Goal: Task Accomplishment & Management: Complete application form

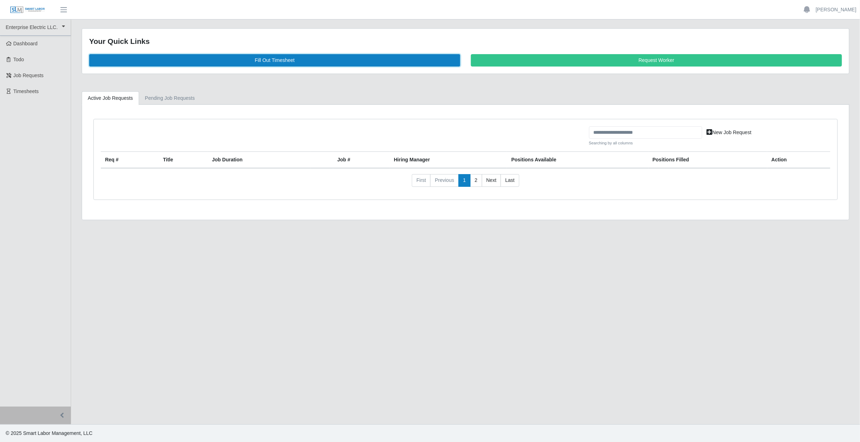
click at [315, 61] on link "Fill Out Timesheet" at bounding box center [274, 60] width 371 height 12
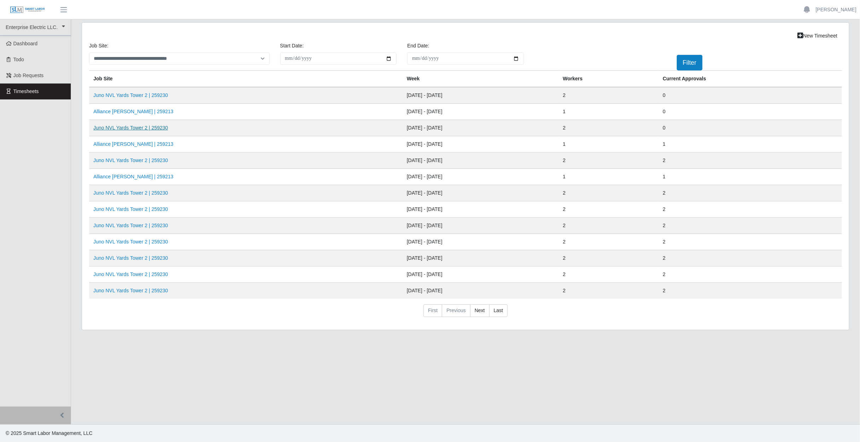
click at [141, 125] on link "Juno NVL Yards Tower 2 | 259230" at bounding box center [130, 128] width 75 height 6
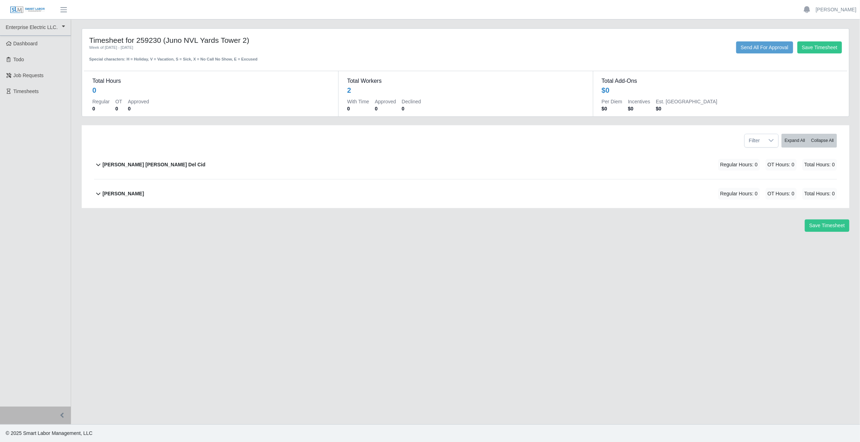
click at [377, 172] on div "[PERSON_NAME] [PERSON_NAME] Del Cid Regular Hours: 0 OT Hours: 0 Total Hours: 0" at bounding box center [470, 164] width 735 height 29
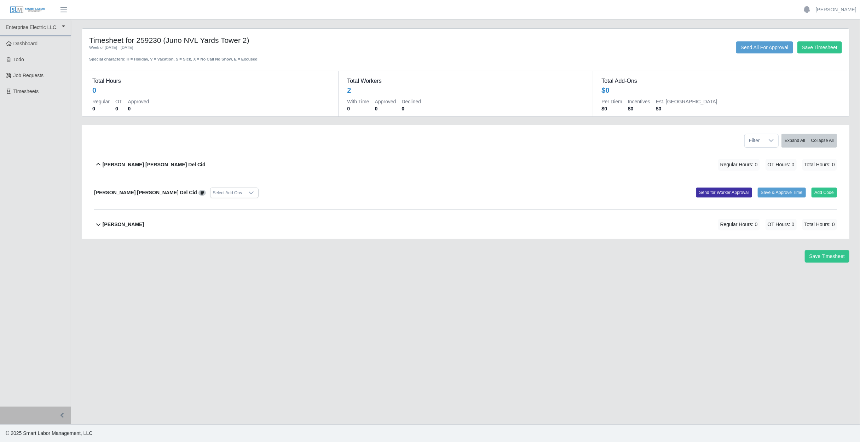
click at [460, 287] on main "Timesheet for 259230 (Juno NVL Yards Tower 2) Week of [DATE] - [DATE] Special c…" at bounding box center [465, 221] width 789 height 405
click at [36, 160] on ul "Enterprise Electric LLC. Enterprise Electric LLC. Dashboard Todo Job Requests T…" at bounding box center [35, 212] width 71 height 387
click at [196, 167] on div "Deisy Marinela Del Cid Regular Hours: 0 OT Hours: 0 Total Hours: 0" at bounding box center [470, 164] width 735 height 29
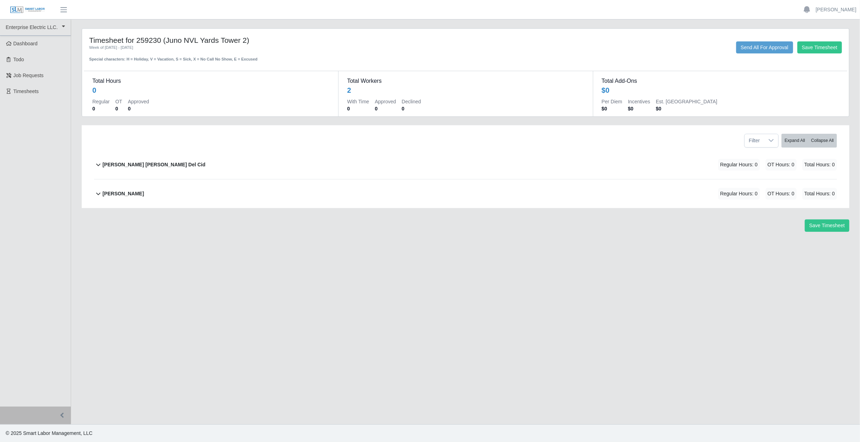
click at [195, 167] on div "Deisy Marinela Del Cid Regular Hours: 0 OT Hours: 0 Total Hours: 0" at bounding box center [470, 164] width 735 height 29
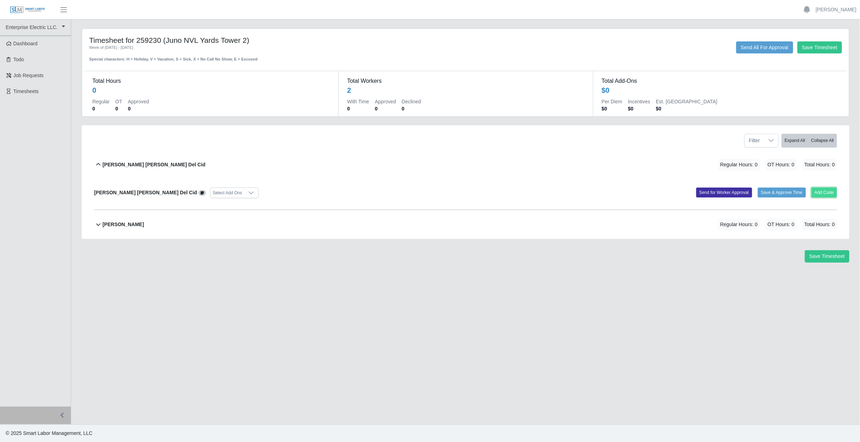
click at [826, 193] on button "Add Code" at bounding box center [825, 193] width 26 height 10
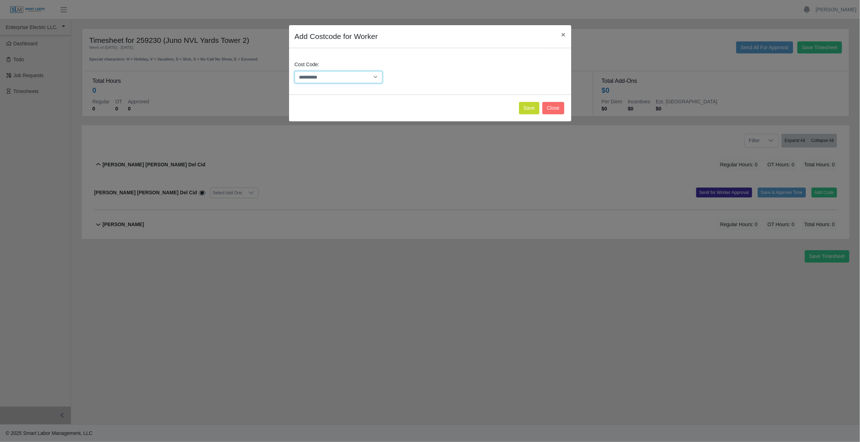
click at [362, 80] on select "**********" at bounding box center [339, 77] width 88 height 12
select select "**********"
click at [295, 71] on select "**********" at bounding box center [339, 77] width 88 height 12
click at [531, 109] on button "Save" at bounding box center [529, 108] width 21 height 12
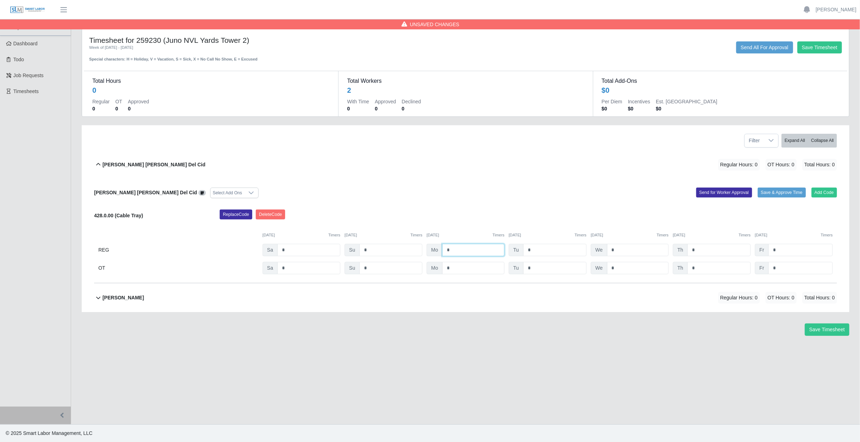
click at [487, 252] on input "*" at bounding box center [473, 250] width 62 height 12
type input "*"
click at [546, 250] on input "*" at bounding box center [555, 250] width 63 height 12
type input "*"
click at [645, 250] on input "*" at bounding box center [638, 250] width 62 height 12
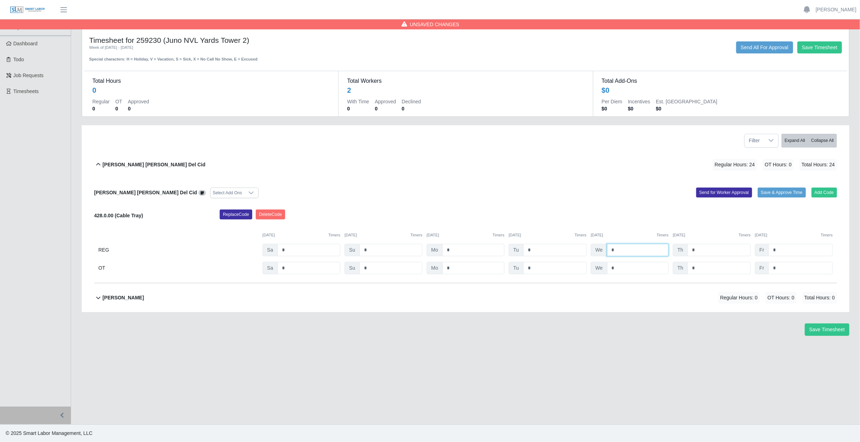
type input "*"
click at [715, 250] on input "*" at bounding box center [719, 250] width 63 height 12
type input "*"
click at [789, 246] on input "*" at bounding box center [801, 250] width 64 height 12
type input "*"
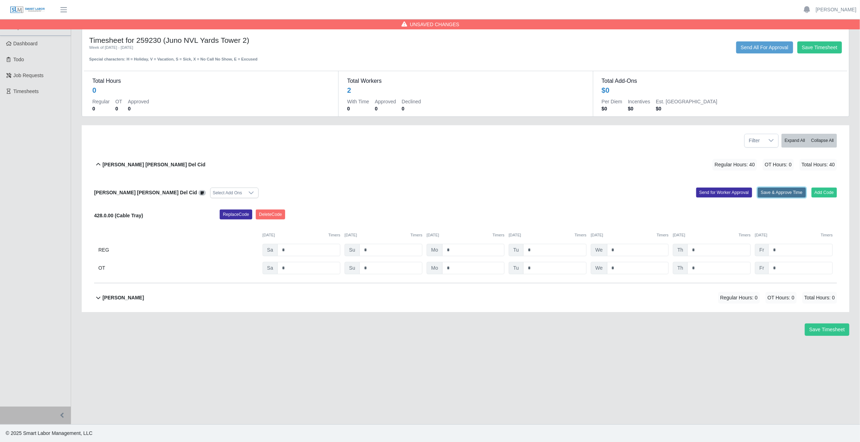
click at [770, 193] on button "Save & Approve Time" at bounding box center [782, 193] width 48 height 10
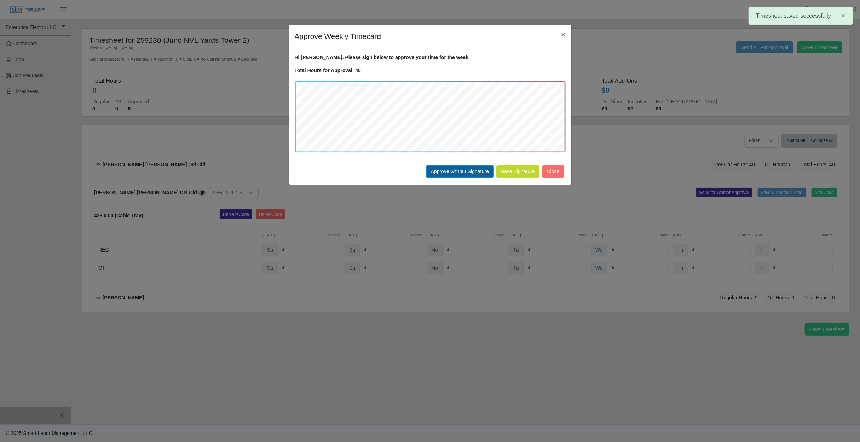
click at [458, 172] on button "Approve without Signature" at bounding box center [460, 171] width 67 height 12
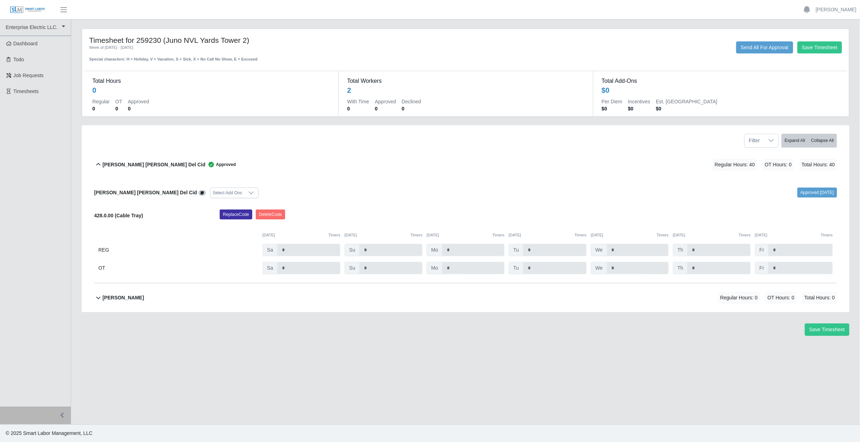
click at [173, 305] on div "Nelson Lopez Flores Regular Hours: 0 OT Hours: 0 Total Hours: 0" at bounding box center [470, 298] width 735 height 29
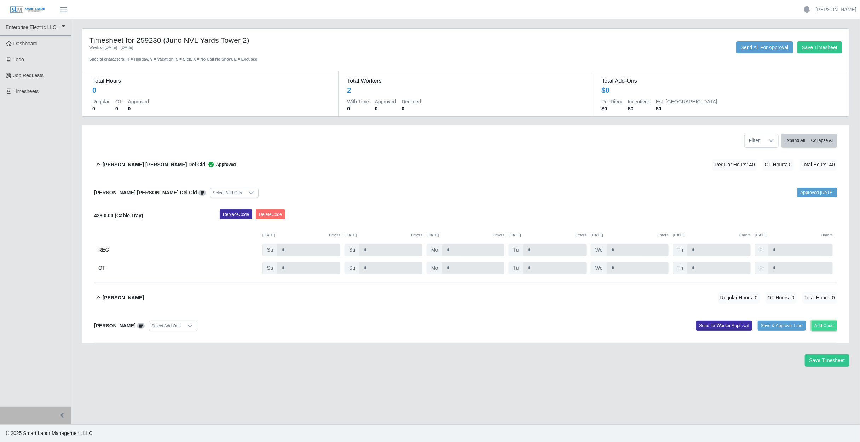
click at [821, 322] on button "Add Code" at bounding box center [825, 326] width 26 height 10
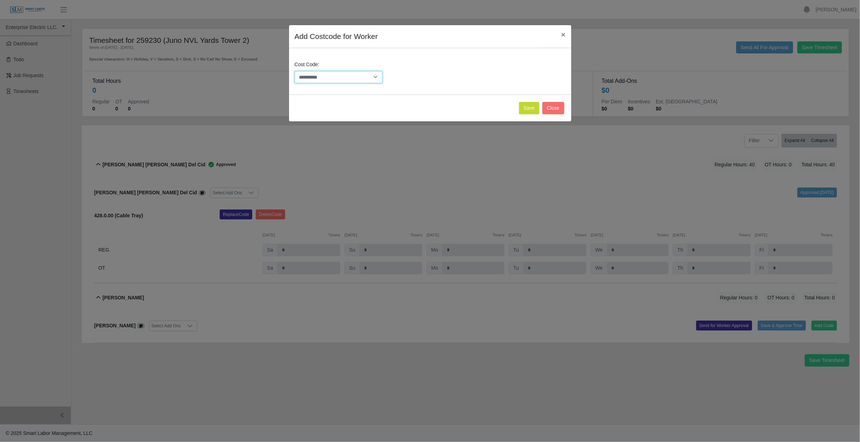
click at [344, 76] on select "**********" at bounding box center [339, 77] width 88 height 12
select select "**********"
click at [295, 71] on select "**********" at bounding box center [339, 77] width 88 height 12
click at [529, 111] on button "Save" at bounding box center [529, 108] width 21 height 12
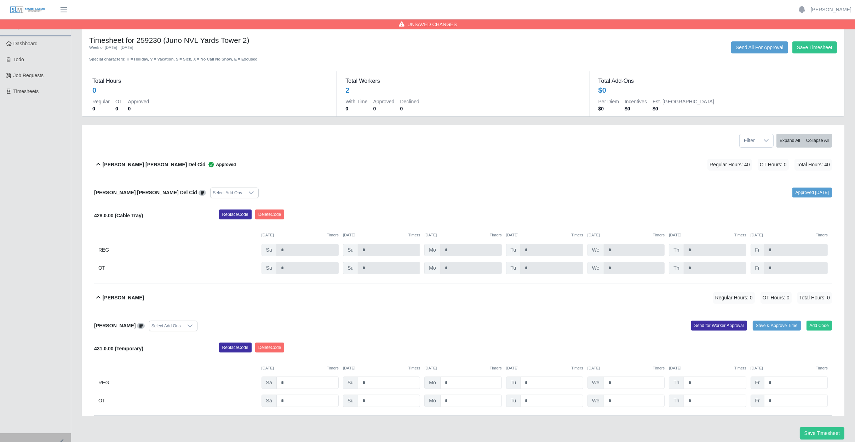
scroll to position [26, 0]
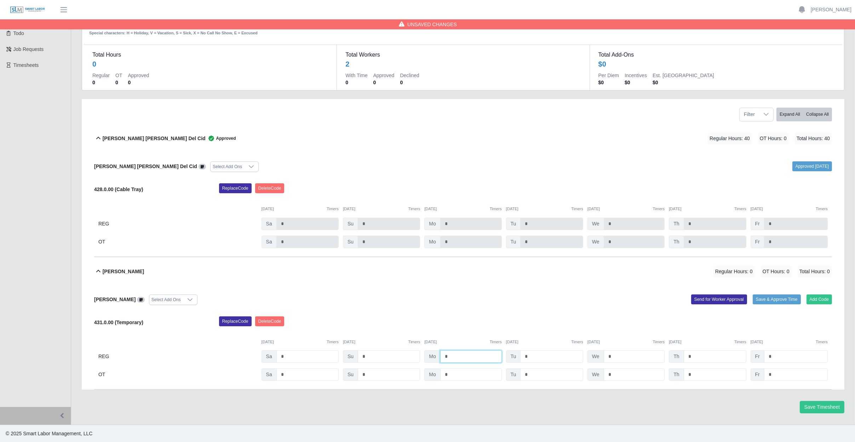
click at [467, 230] on input "*" at bounding box center [471, 224] width 62 height 12
type input "*"
click at [551, 230] on input "*" at bounding box center [551, 224] width 63 height 12
type input "*"
click at [636, 230] on input "*" at bounding box center [634, 224] width 61 height 12
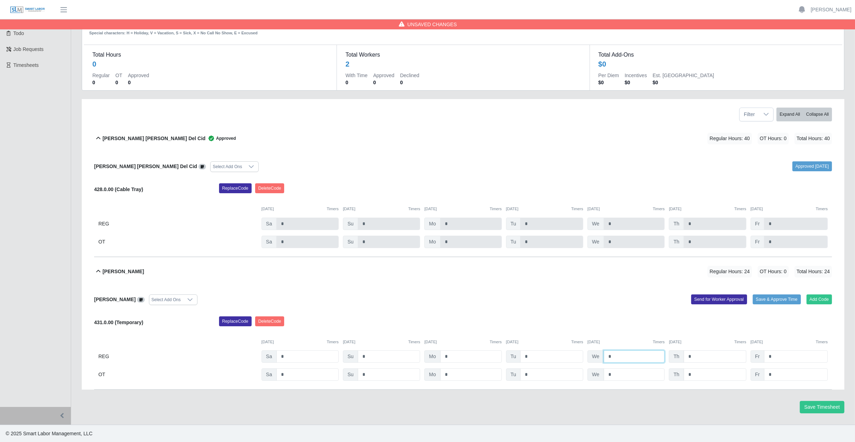
type input "*"
click at [714, 230] on input "*" at bounding box center [715, 224] width 63 height 12
type input "*"
click at [787, 230] on input "*" at bounding box center [796, 224] width 64 height 12
type input "*"
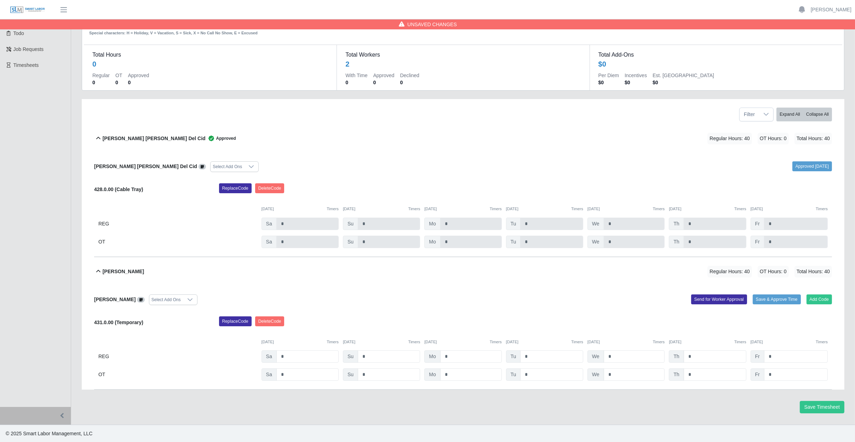
click at [726, 328] on div "Replace Code Delete Code" at bounding box center [526, 323] width 624 height 14
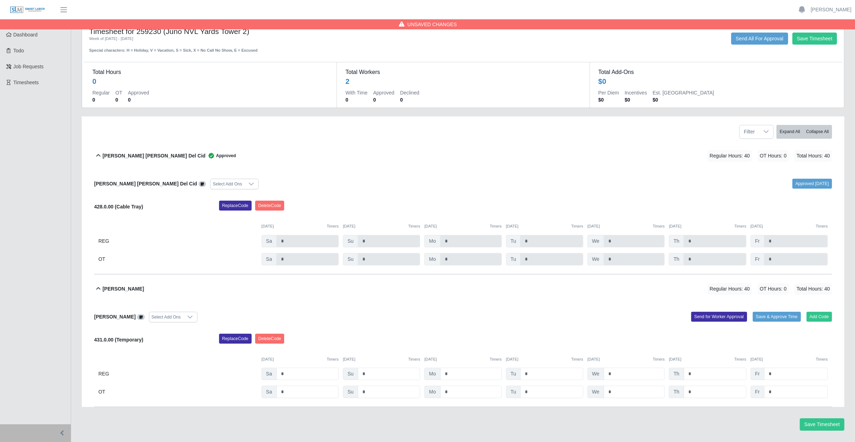
scroll to position [0, 0]
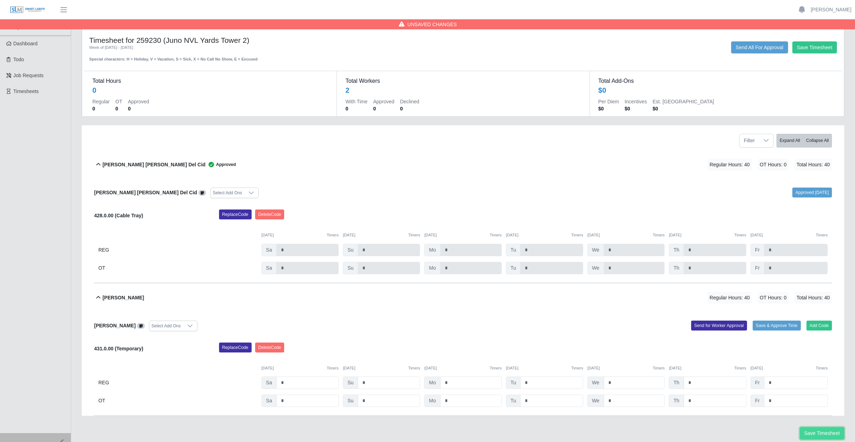
click at [828, 434] on button "Save Timesheet" at bounding box center [822, 433] width 45 height 12
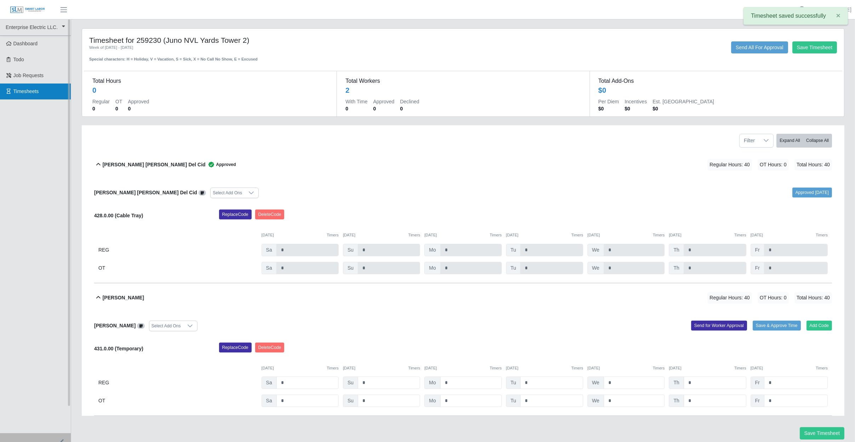
click at [19, 88] on span "Timesheets" at bounding box center [25, 91] width 25 height 6
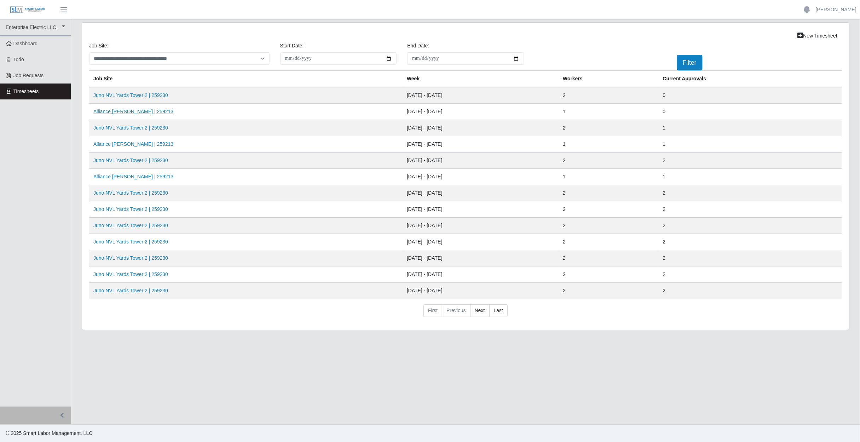
click at [123, 113] on link "Alliance Bernstein | 259213" at bounding box center [133, 112] width 80 height 6
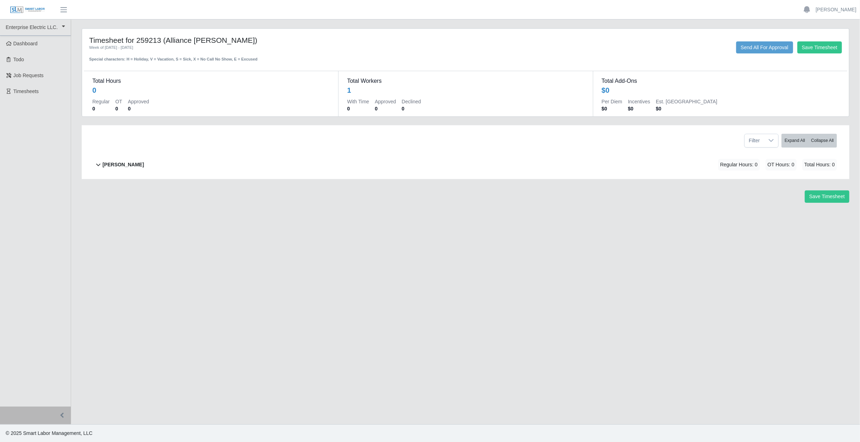
click at [155, 165] on div "Nelson Lopez Flores Regular Hours: 0 OT Hours: 0 Total Hours: 0" at bounding box center [470, 164] width 735 height 29
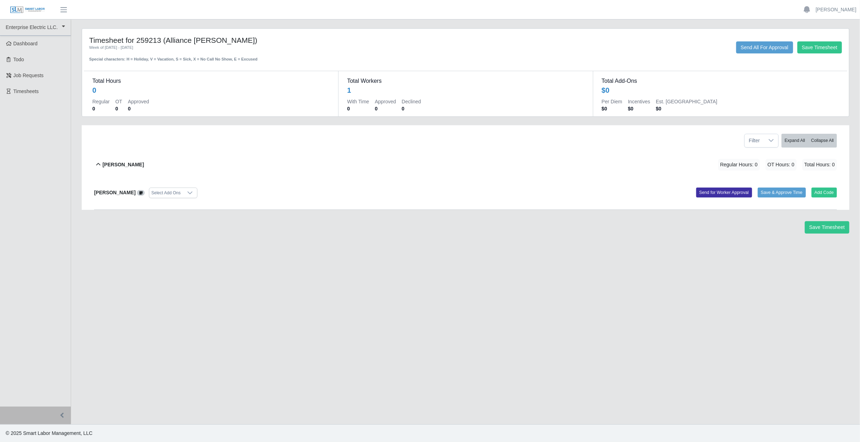
click at [212, 257] on main "Timesheet for 259213 (Alliance Bernstein) Week of 08/23/2025 - 08/29/2025 Speci…" at bounding box center [465, 221] width 789 height 405
click at [27, 42] on span "Dashboard" at bounding box center [25, 44] width 24 height 6
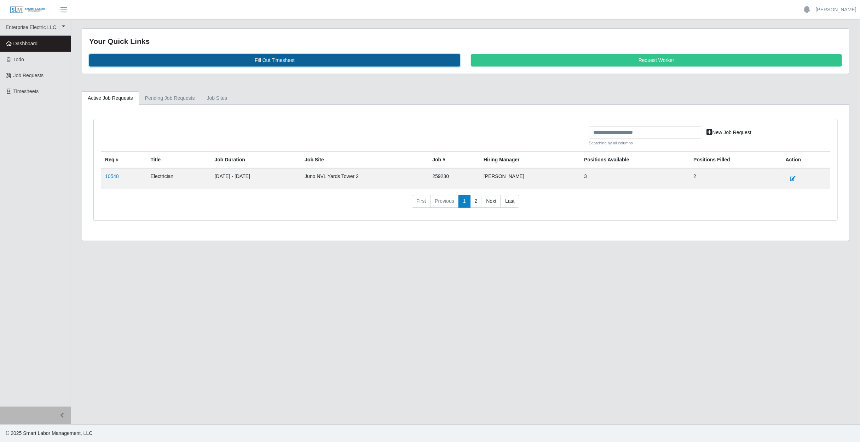
click at [158, 61] on link "Fill Out Timesheet" at bounding box center [274, 60] width 371 height 12
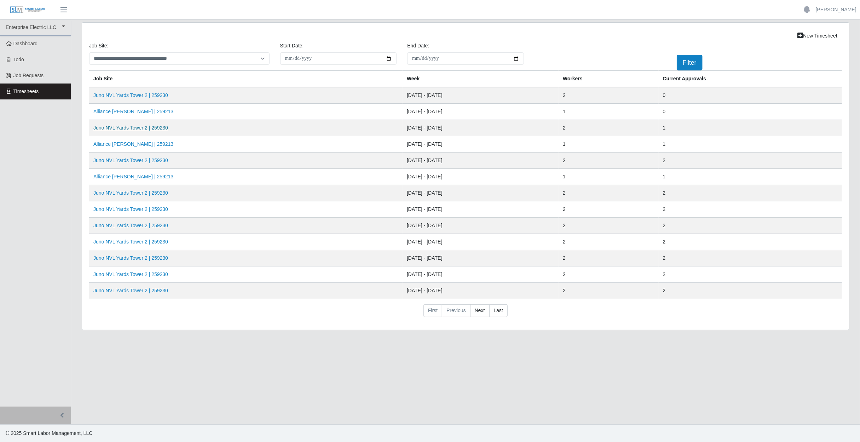
click at [130, 127] on link "Juno NVL Yards Tower 2 | 259230" at bounding box center [130, 128] width 75 height 6
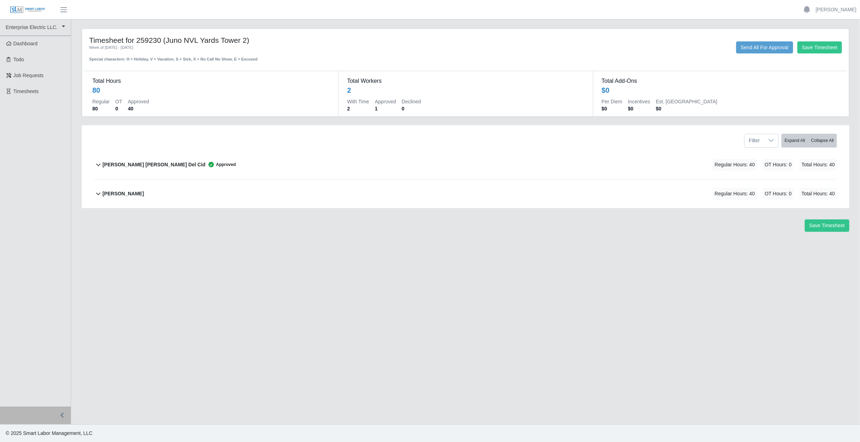
click at [386, 198] on div "Nelson Lopez Flores Regular Hours: 40 OT Hours: 0 Total Hours: 40" at bounding box center [470, 193] width 735 height 29
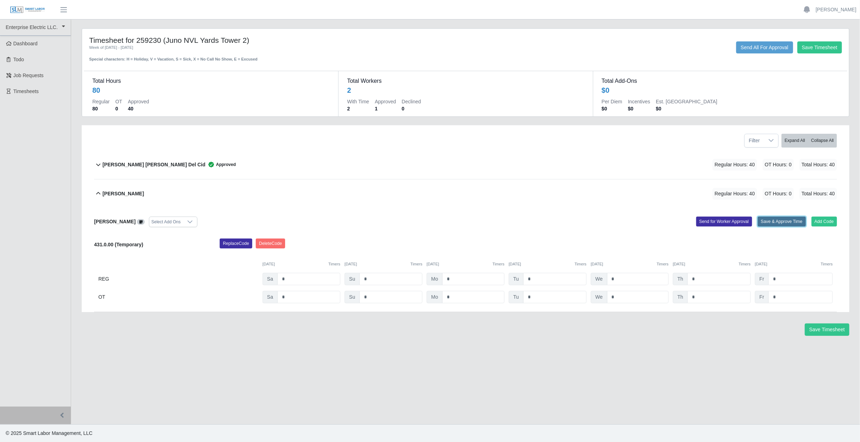
click at [782, 223] on button "Save & Approve Time" at bounding box center [782, 222] width 48 height 10
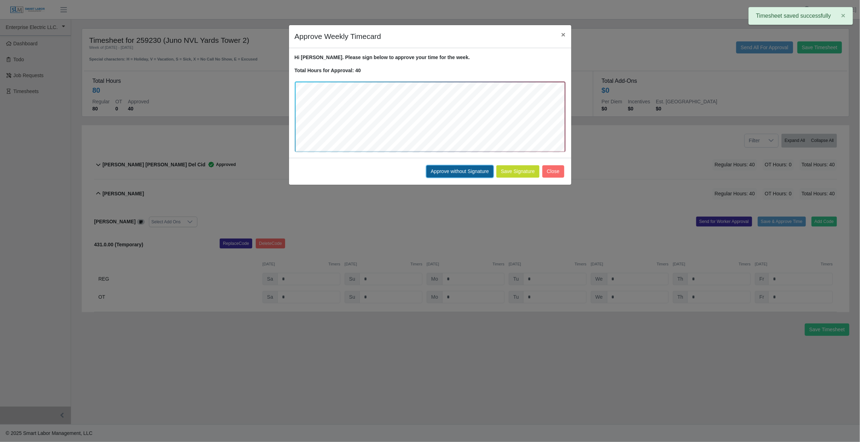
click at [470, 170] on button "Approve without Signature" at bounding box center [460, 171] width 67 height 12
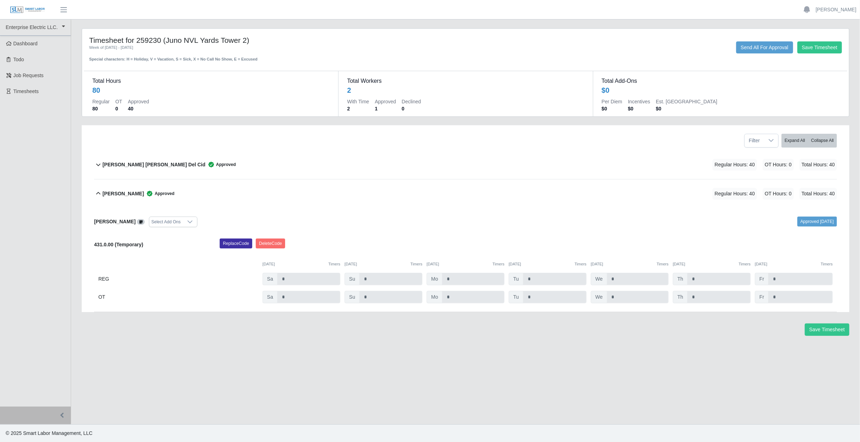
click at [836, 5] on ul "Zdravko Kesic Account Settings Logout" at bounding box center [830, 10] width 62 height 12
click at [844, 8] on link "[PERSON_NAME]" at bounding box center [836, 9] width 41 height 7
click at [824, 49] on link "Logout" at bounding box center [828, 49] width 64 height 15
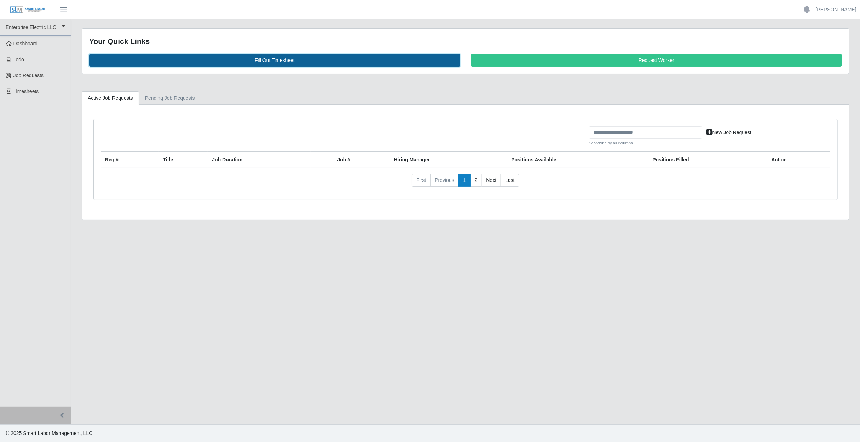
click at [245, 58] on link "Fill Out Timesheet" at bounding box center [274, 60] width 371 height 12
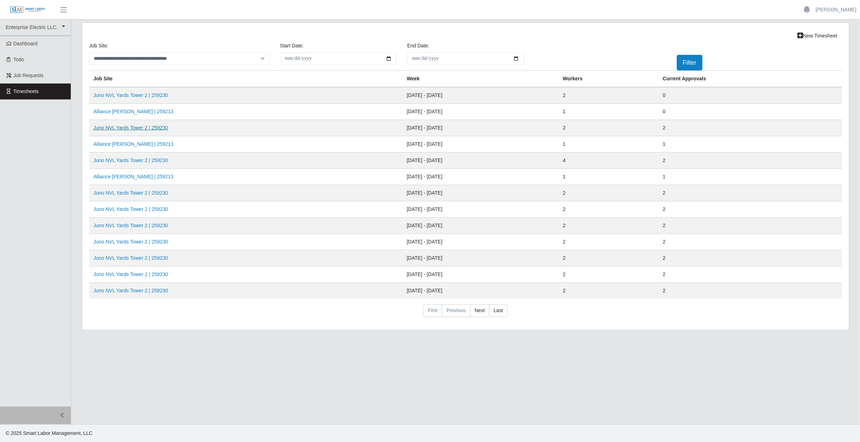
click at [142, 127] on link "Juno NVL Yards Tower 2 | 259230" at bounding box center [130, 128] width 75 height 6
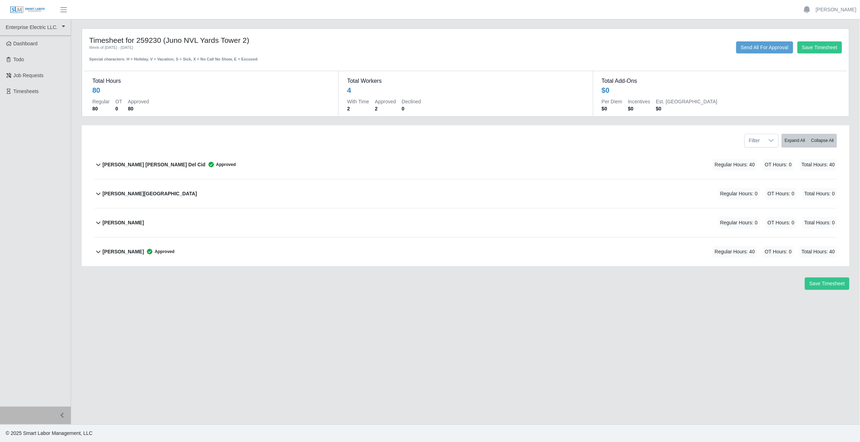
click at [151, 193] on div "[PERSON_NAME] Regular Hours: 0 OT Hours: 0 Total Hours: 0" at bounding box center [470, 193] width 735 height 29
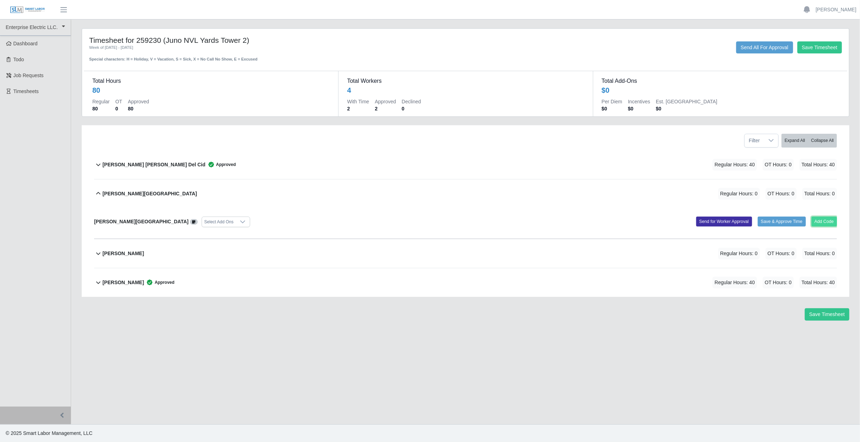
click at [830, 222] on button "Add Code" at bounding box center [825, 222] width 26 height 10
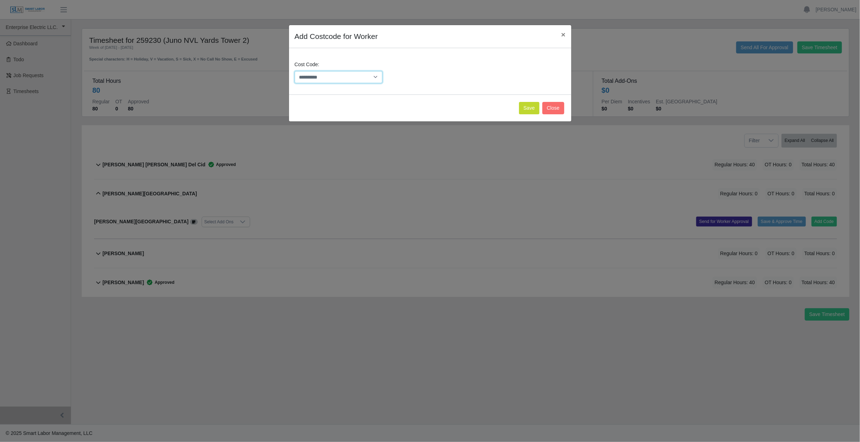
click at [376, 81] on select "**********" at bounding box center [339, 77] width 88 height 12
select select "**********"
click at [295, 71] on select "**********" at bounding box center [339, 77] width 88 height 12
click at [527, 108] on button "Save" at bounding box center [529, 108] width 21 height 12
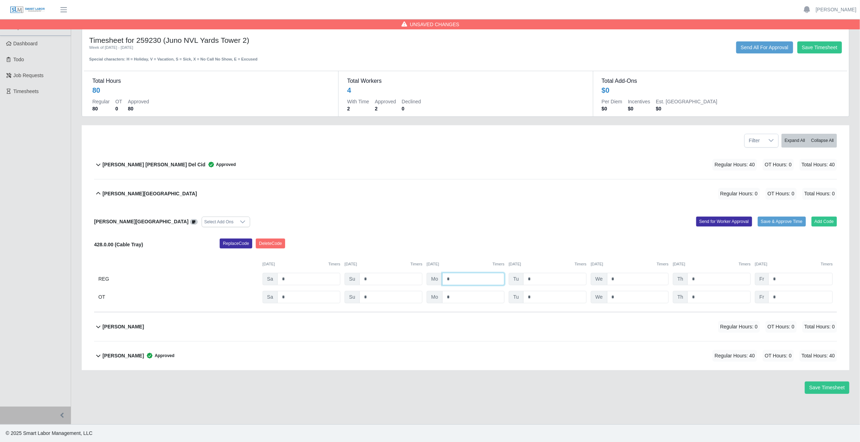
click at [467, 278] on input "*" at bounding box center [473, 279] width 62 height 12
type input "*"
click at [558, 282] on input "*" at bounding box center [555, 279] width 63 height 12
type input "*"
click at [623, 278] on input "*" at bounding box center [638, 279] width 62 height 12
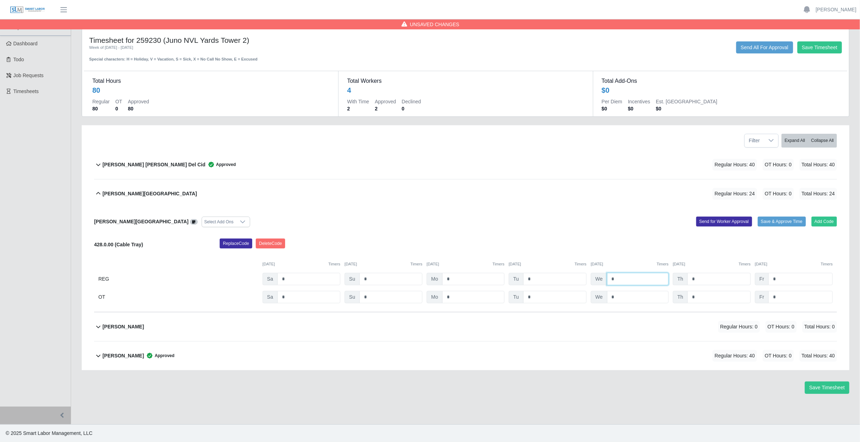
type input "*"
click at [708, 279] on input "*" at bounding box center [719, 279] width 63 height 12
type input "*"
click at [792, 278] on input "*" at bounding box center [801, 279] width 64 height 12
type input "*"
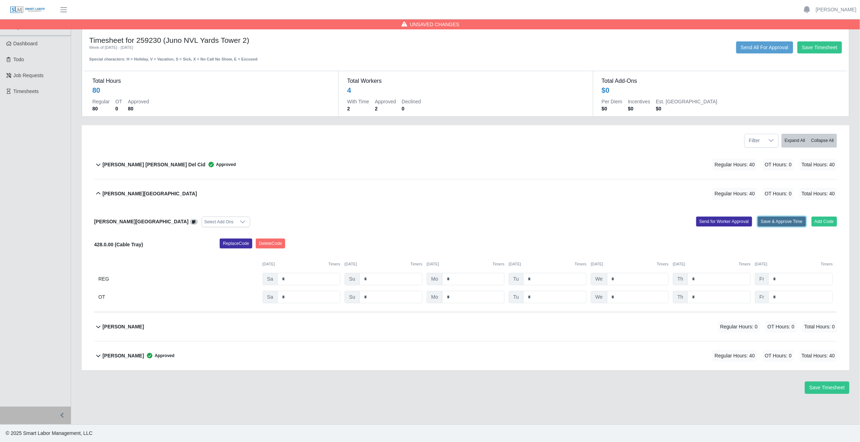
click at [790, 221] on button "Save & Approve Time" at bounding box center [782, 222] width 48 height 10
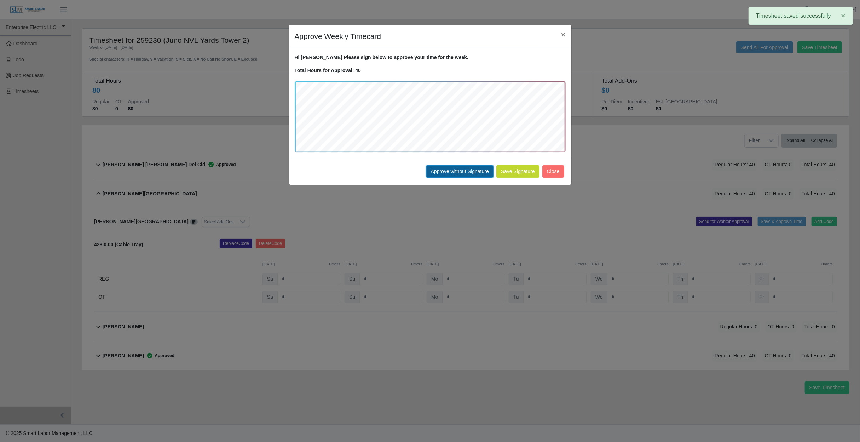
click at [458, 170] on button "Approve without Signature" at bounding box center [460, 171] width 67 height 12
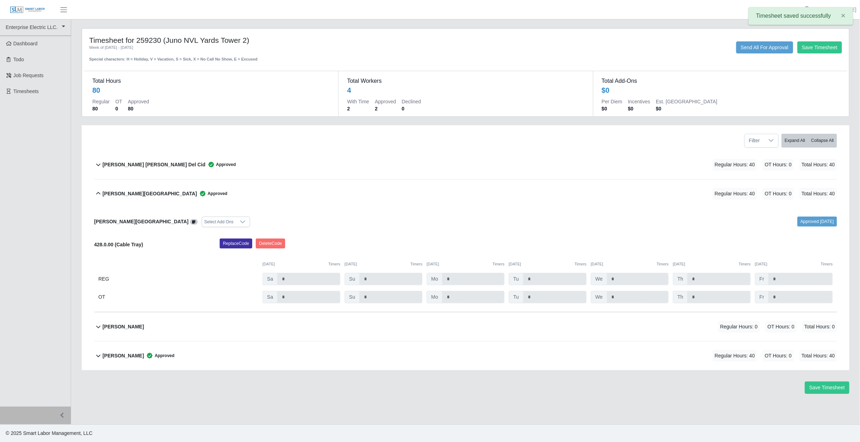
click at [204, 330] on div "[PERSON_NAME] Regular Hours: 0 OT Hours: 0 Total Hours: 0" at bounding box center [470, 327] width 735 height 29
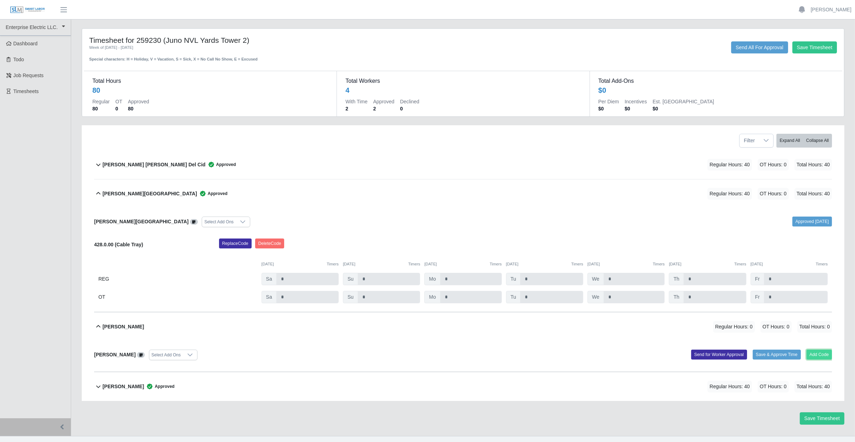
click at [827, 354] on button "Add Code" at bounding box center [820, 355] width 26 height 10
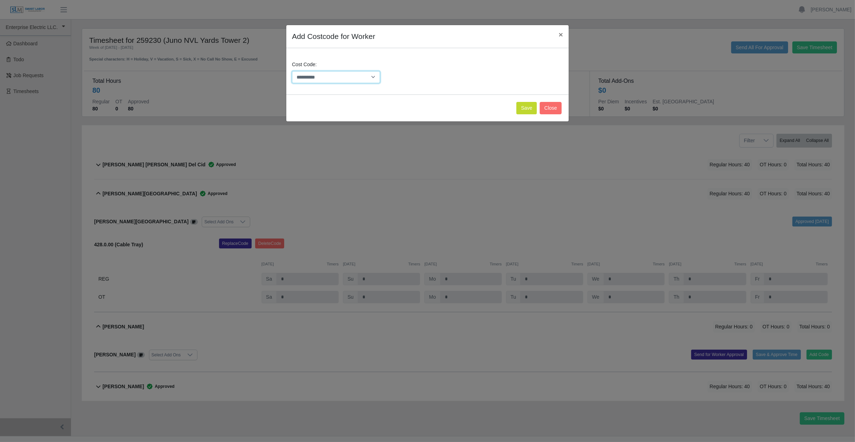
click at [370, 74] on select "**********" at bounding box center [336, 77] width 88 height 12
select select "**********"
click at [292, 71] on select "**********" at bounding box center [336, 77] width 88 height 12
click at [522, 107] on button "Save" at bounding box center [526, 108] width 21 height 12
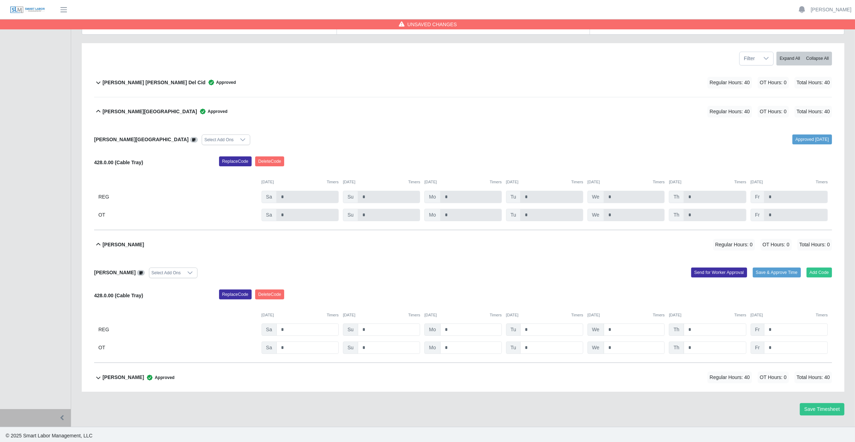
scroll to position [84, 0]
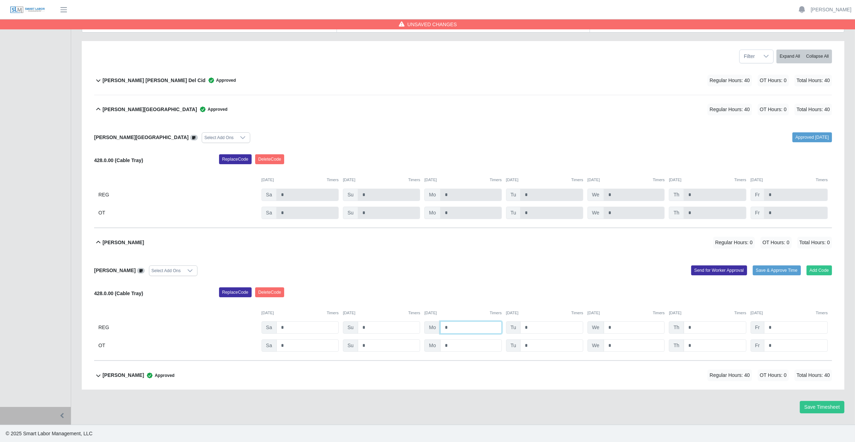
click at [460, 201] on input "*" at bounding box center [471, 195] width 62 height 12
type input "*"
drag, startPoint x: 557, startPoint y: 332, endPoint x: 554, endPoint y: 328, distance: 4.6
click at [556, 201] on input "*" at bounding box center [551, 195] width 63 height 12
type input "*"
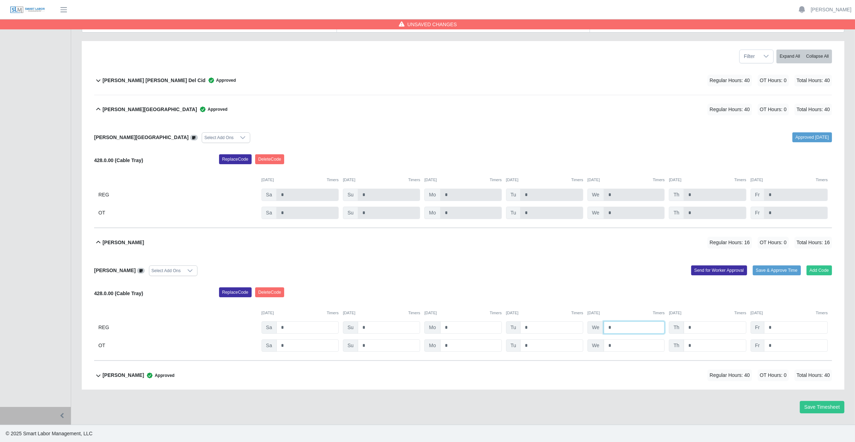
click at [648, 201] on input "*" at bounding box center [634, 195] width 61 height 12
type input "*"
click at [706, 201] on input "*" at bounding box center [715, 195] width 63 height 12
type input "*"
click at [790, 201] on input "*" at bounding box center [796, 195] width 64 height 12
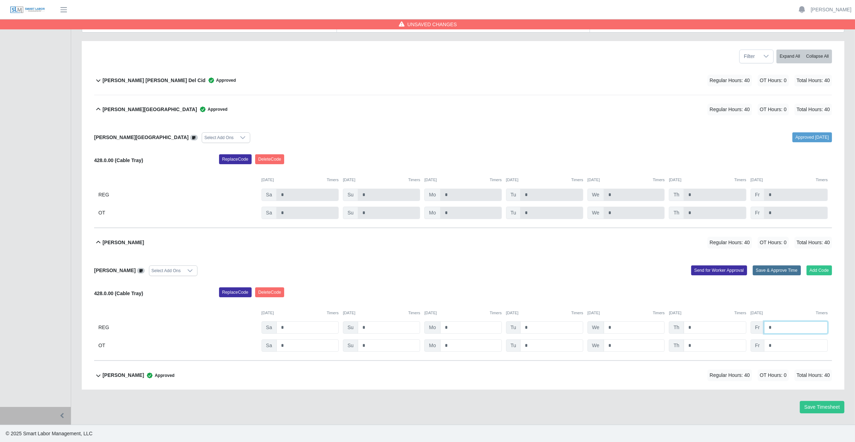
type input "*"
click at [780, 270] on button "Save & Approve Time" at bounding box center [777, 270] width 48 height 10
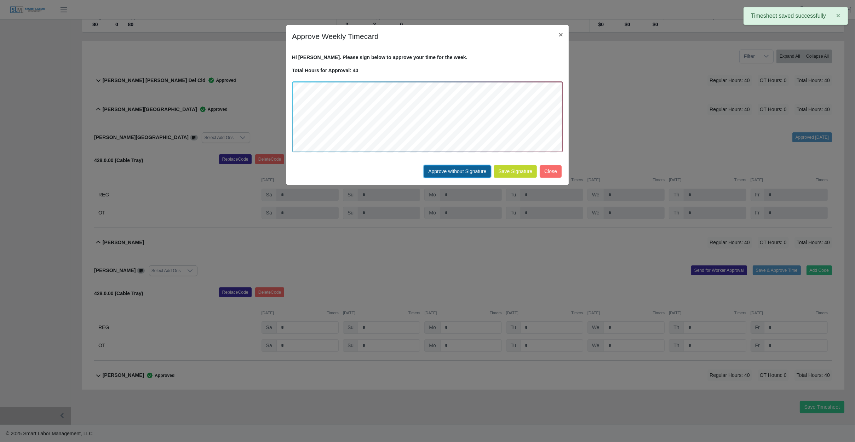
click at [459, 169] on button "Approve without Signature" at bounding box center [457, 171] width 67 height 12
